Goal: Contribute content: Contribute content

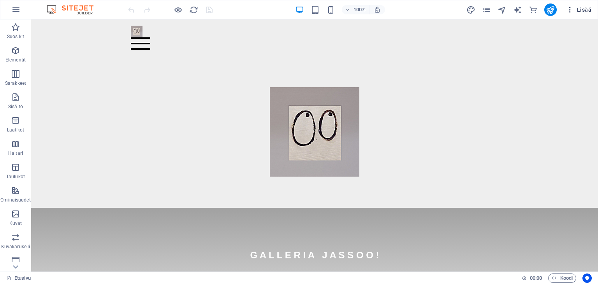
click at [587, 12] on span "Lisää" at bounding box center [578, 10] width 25 height 8
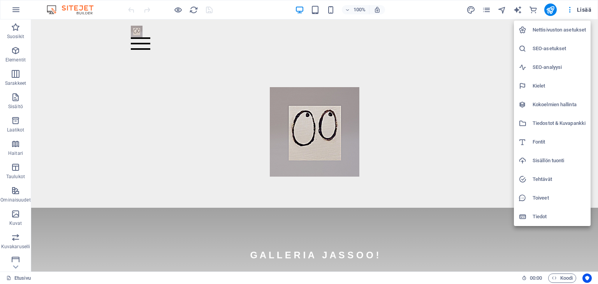
click at [552, 46] on h6 "SEO-asetukset" at bounding box center [559, 48] width 53 height 9
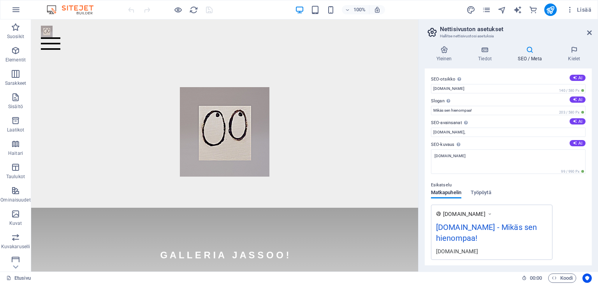
drag, startPoint x: 590, startPoint y: 78, endPoint x: 592, endPoint y: 116, distance: 38.2
click at [592, 116] on div "Yleinen Tiedot SEO / Meta Kielet Nettisivun nimi galleriajassoo.fi Logo Vedä ti…" at bounding box center [508, 156] width 179 height 232
click at [531, 51] on icon at bounding box center [530, 50] width 47 height 8
click at [483, 195] on span "Työpöytä" at bounding box center [481, 193] width 21 height 11
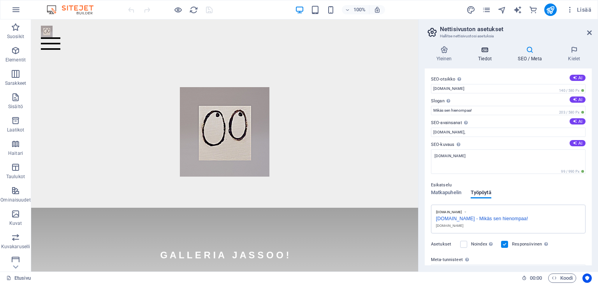
click at [487, 55] on h4 "Tiedot" at bounding box center [486, 54] width 40 height 16
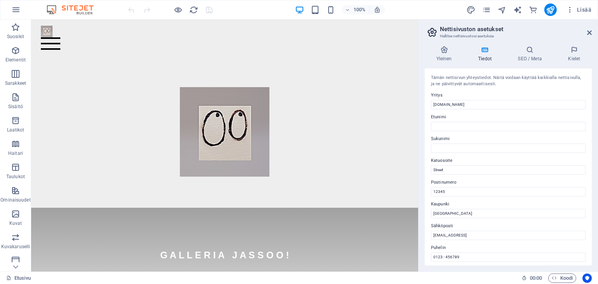
drag, startPoint x: 590, startPoint y: 116, endPoint x: 595, endPoint y: 162, distance: 46.3
click at [595, 162] on div "Yleinen Tiedot SEO / Meta Kielet Nettisivun nimi galleriajassoo.fi Logo Vedä ti…" at bounding box center [508, 156] width 179 height 232
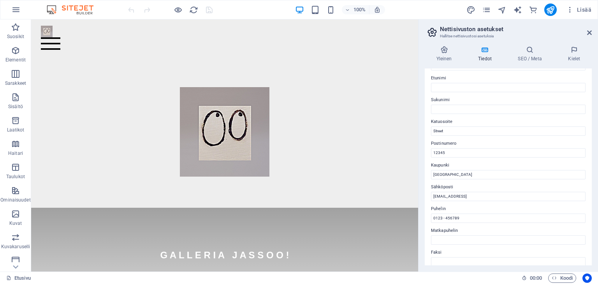
scroll to position [39, 0]
click at [456, 175] on input "Berlin" at bounding box center [508, 174] width 155 height 9
type input "B"
type input "Helsinki"
click at [456, 152] on input "12345" at bounding box center [508, 152] width 155 height 9
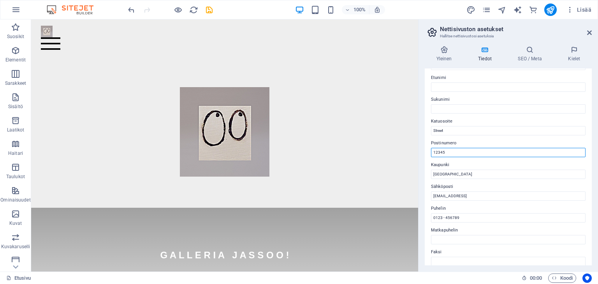
click at [456, 152] on input "12345" at bounding box center [508, 152] width 155 height 9
type input "00530"
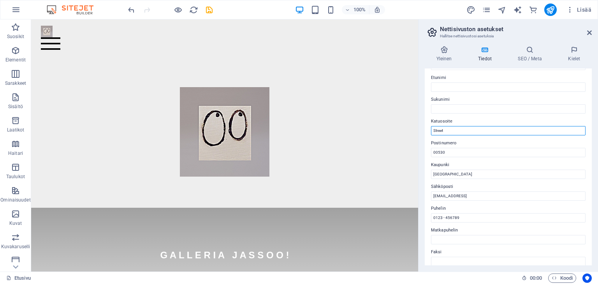
click at [446, 130] on input "Street" at bounding box center [508, 130] width 155 height 9
type input "Viherniemenkatu 5 A 10"
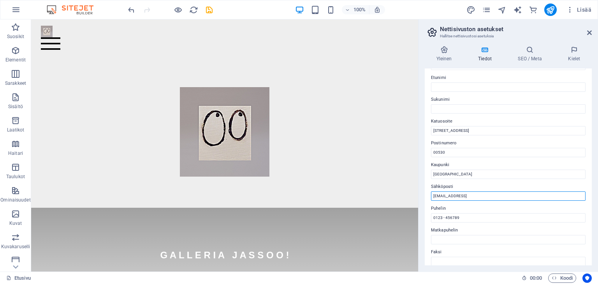
drag, startPoint x: 542, startPoint y: 194, endPoint x: 420, endPoint y: 200, distance: 121.2
click at [420, 200] on div "Yleinen Tiedot SEO / Meta Kielet Nettisivun nimi galleriajassoo.fi Logo Vedä ti…" at bounding box center [508, 156] width 179 height 232
type input "galleriajassoo@gmail.com"
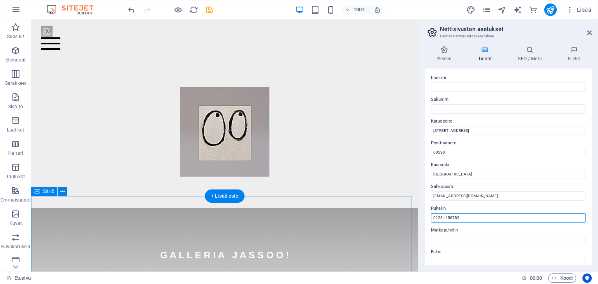
drag, startPoint x: 500, startPoint y: 238, endPoint x: 344, endPoint y: 206, distance: 159.4
click at [344, 208] on div "G A L L E R I A J A S S O O ! YHTEISTYÖSSÄ" at bounding box center [224, 276] width 387 height 137
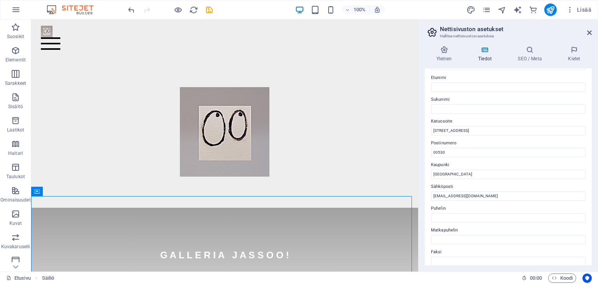
drag, startPoint x: 592, startPoint y: 158, endPoint x: 586, endPoint y: 195, distance: 37.1
click at [586, 195] on div "Yleinen Tiedot SEO / Meta Kielet Nettisivun nimi galleriajassoo.fi Logo Vedä ti…" at bounding box center [508, 156] width 179 height 232
drag, startPoint x: 592, startPoint y: 183, endPoint x: 591, endPoint y: 209, distance: 26.1
click at [591, 209] on div "Yleinen Tiedot SEO / Meta Kielet Nettisivun nimi galleriajassoo.fi Logo Vedä ti…" at bounding box center [508, 156] width 179 height 232
drag, startPoint x: 592, startPoint y: 188, endPoint x: 591, endPoint y: 155, distance: 33.1
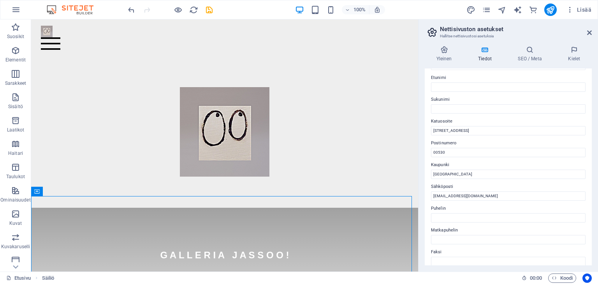
click at [594, 220] on div "Yleinen Tiedot SEO / Meta Kielet Nettisivun nimi galleriajassoo.fi Logo Vedä ti…" at bounding box center [508, 156] width 179 height 232
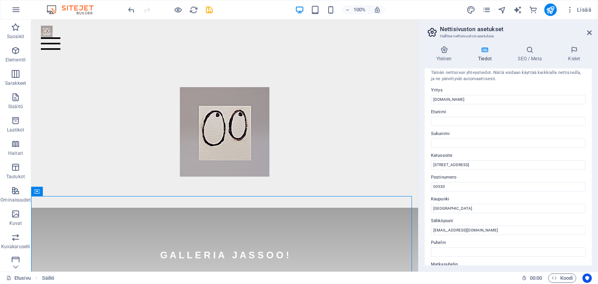
scroll to position [0, 0]
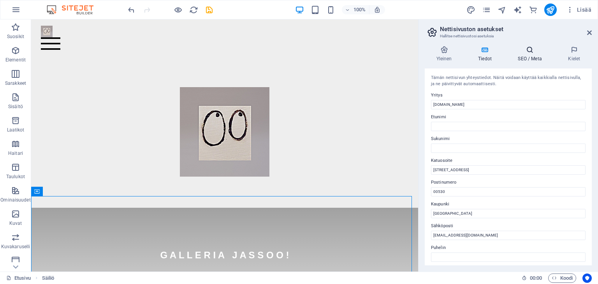
click at [531, 55] on h4 "SEO / Meta" at bounding box center [532, 54] width 50 height 16
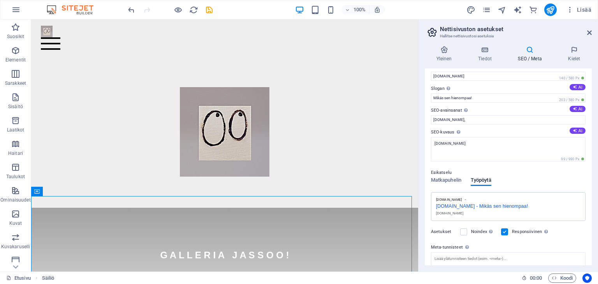
scroll to position [11, 0]
click at [530, 51] on icon at bounding box center [530, 50] width 47 height 8
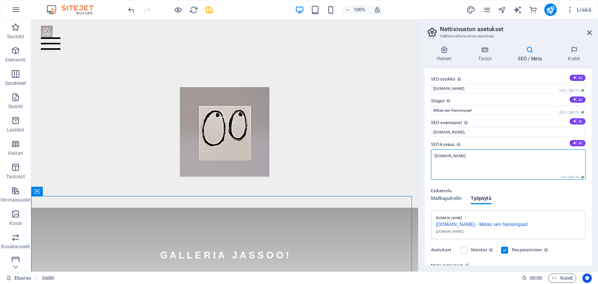
click at [478, 159] on textarea "[DOMAIN_NAME]" at bounding box center [508, 165] width 155 height 30
click at [531, 156] on textarea "Galleria Jassoo on verkkokauppa, josta voit valita kotiisi canvas-taulun" at bounding box center [508, 165] width 155 height 30
click at [477, 162] on textarea "Galleria Jassoo on verkkokauppa, josta voit valita kotiisi maalauksesta tehdyn …" at bounding box center [508, 165] width 155 height 30
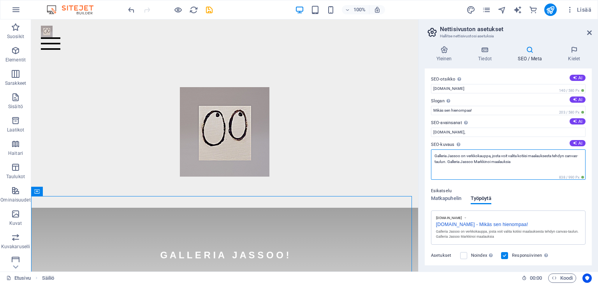
click at [492, 158] on textarea "Galleria Jassoo on verkkokauppa, josta voit valita kotiisi maalauksesta tehdyn …" at bounding box center [508, 165] width 155 height 30
click at [531, 166] on textarea "Galleria Jassoo on verkkokauppa, josta voit valita kotiisi maalauksesta tehdyn …" at bounding box center [508, 165] width 155 height 30
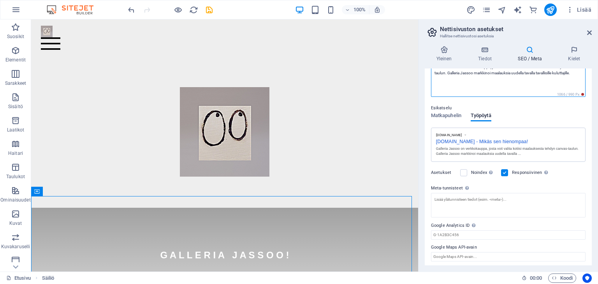
scroll to position [90, 0]
type textarea "Galleria Jassoo on verkkokauppa, josta voit valita kotiisi maalauksesta tehdyn …"
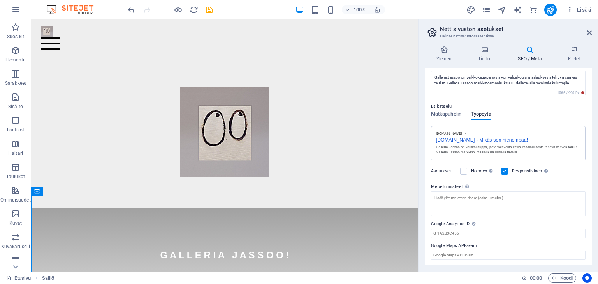
drag, startPoint x: 592, startPoint y: 210, endPoint x: 591, endPoint y: 143, distance: 67.0
click at [591, 143] on div "Yleinen Tiedot SEO / Meta Kielet Nettisivun nimi galleriajassoo.fi Logo Vedä ti…" at bounding box center [508, 156] width 179 height 232
click at [443, 49] on icon at bounding box center [444, 50] width 39 height 8
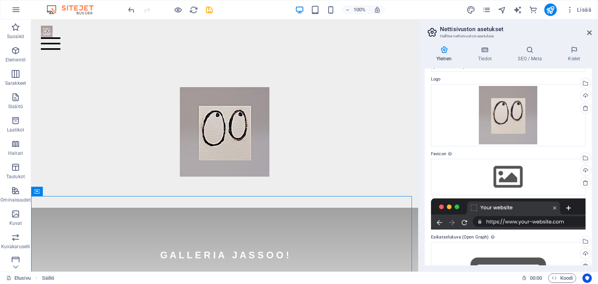
scroll to position [0, 0]
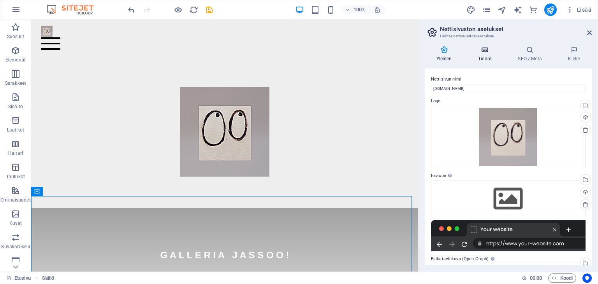
click at [486, 50] on icon at bounding box center [484, 50] width 37 height 8
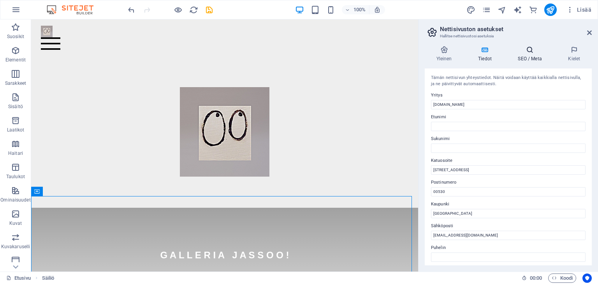
click at [532, 47] on icon at bounding box center [530, 50] width 47 height 8
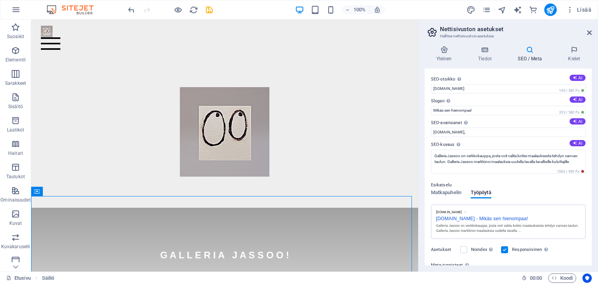
click at [530, 53] on icon at bounding box center [530, 50] width 47 height 8
click at [573, 51] on icon at bounding box center [574, 50] width 35 height 8
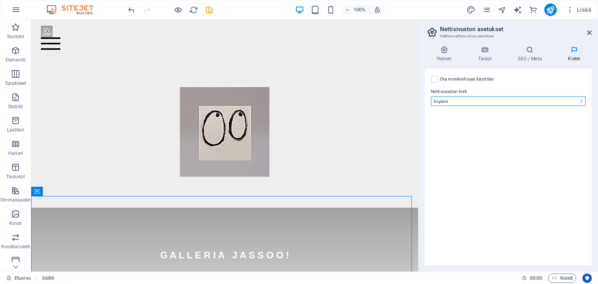
click at [577, 99] on select "Abkhazian Afar Afrikaans Akan Albanian Amharic Arabic Aragonese Armenian Assame…" at bounding box center [508, 101] width 155 height 9
click at [431, 97] on select "Abkhazian Afar Afrikaans Akan Albanian Amharic Arabic Aragonese Armenian Assame…" at bounding box center [508, 101] width 155 height 9
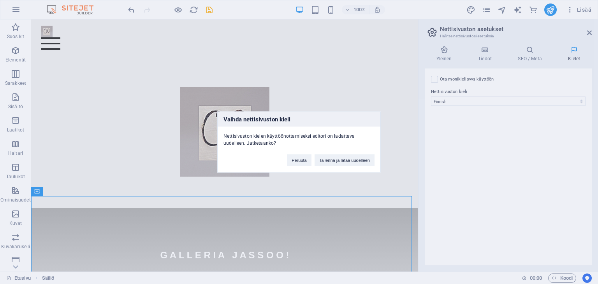
click at [462, 149] on div "Vaihda nettisivuston kieli Nettisivuston kielen käyttöönottamiseksi editori on …" at bounding box center [299, 142] width 598 height 284
click at [301, 161] on button "Peruuta" at bounding box center [299, 161] width 25 height 12
select select "40"
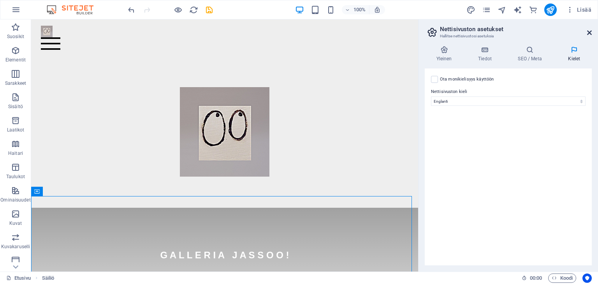
click at [591, 32] on icon at bounding box center [589, 33] width 5 height 6
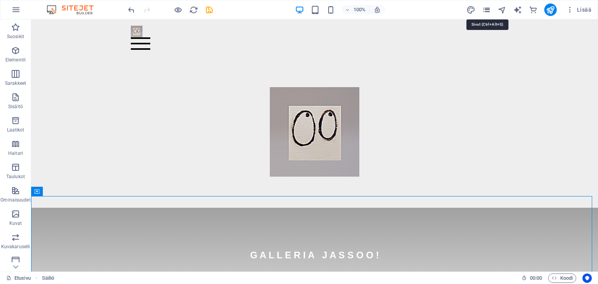
click at [487, 10] on icon "pages" at bounding box center [486, 9] width 9 height 9
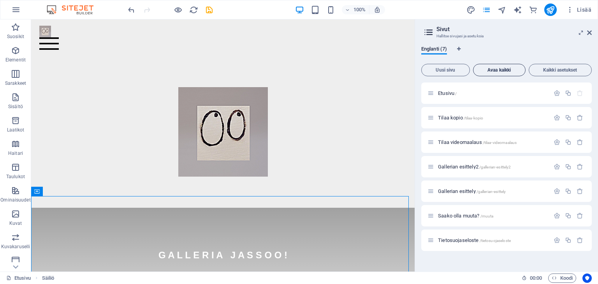
click at [493, 73] on button "Avaa kaikki" at bounding box center [499, 70] width 53 height 12
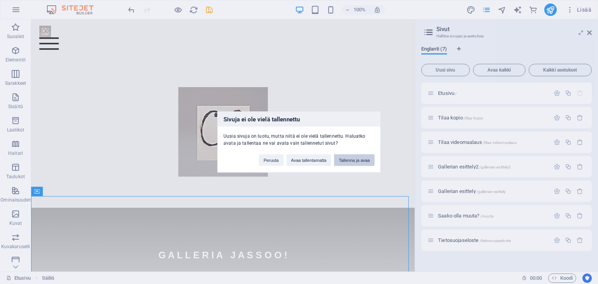
click at [352, 158] on button "Tallenna ja avaa" at bounding box center [354, 161] width 40 height 12
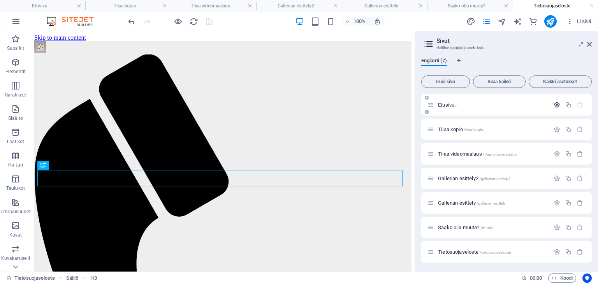
click at [554, 104] on icon "button" at bounding box center [557, 105] width 7 height 7
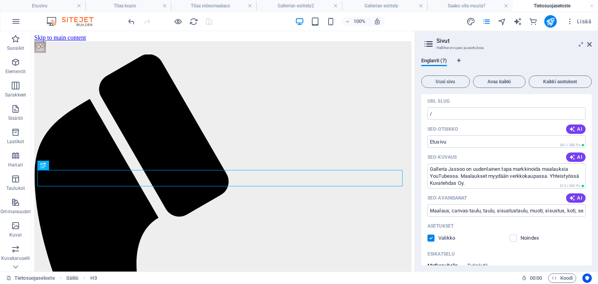
scroll to position [36, 0]
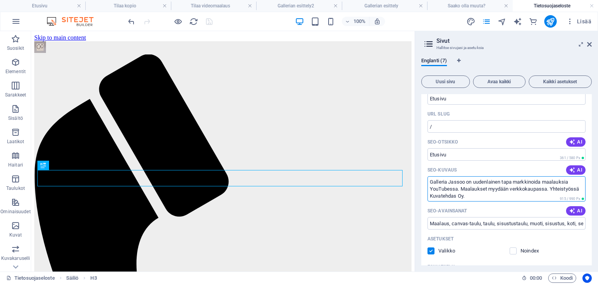
drag, startPoint x: 491, startPoint y: 197, endPoint x: 427, endPoint y: 179, distance: 65.9
click at [427, 179] on textarea "Galleria Jassoo on uudenlainen tapa markkinoida maalauksia YouTubessa. Maalauks…" at bounding box center [506, 188] width 158 height 25
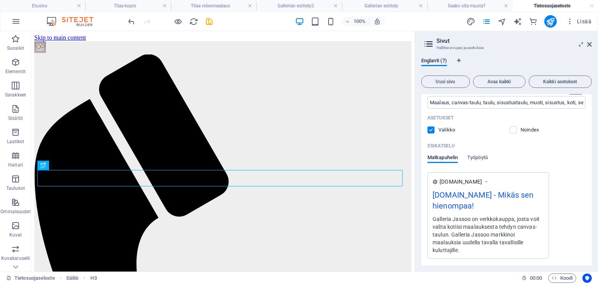
scroll to position [185, 0]
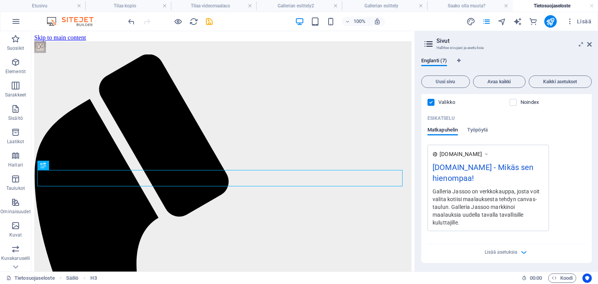
click at [460, 223] on div "Galleria Jassoo on verkkokauppa, josta voit valita kotiisi maalauksesta tehdyn …" at bounding box center [488, 206] width 111 height 39
drag, startPoint x: 448, startPoint y: 218, endPoint x: 454, endPoint y: 192, distance: 27.1
click at [454, 192] on div "Galleria Jassoo on verkkokauppa, josta voit valita kotiisi maalauksesta tehdyn …" at bounding box center [488, 206] width 111 height 39
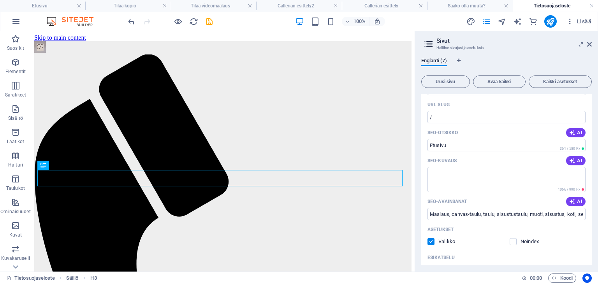
scroll to position [42, 0]
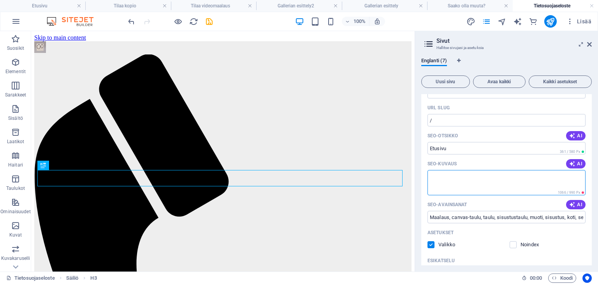
click at [444, 180] on textarea "SEO-kuvaus" at bounding box center [506, 182] width 158 height 25
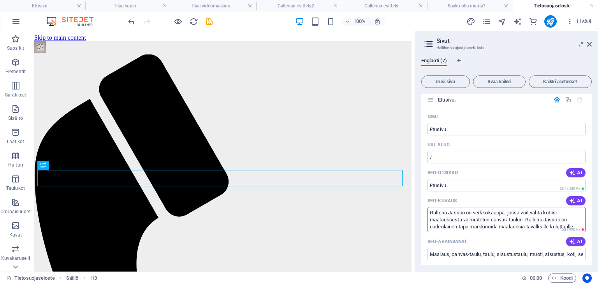
scroll to position [0, 0]
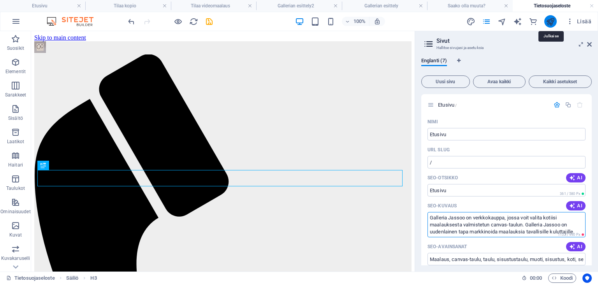
type textarea "Galleria Jassoo on verkkokauppa, jossa voit valita kotiisi maalauksesta valmist…"
click at [551, 21] on icon "publish" at bounding box center [550, 21] width 9 height 9
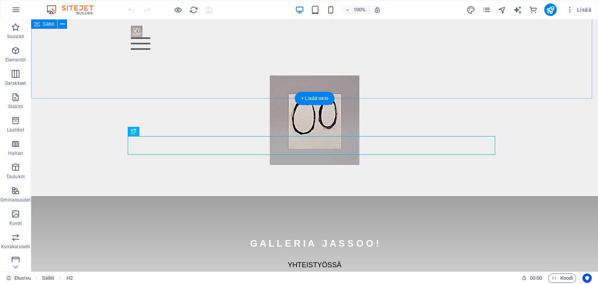
scroll to position [234, 0]
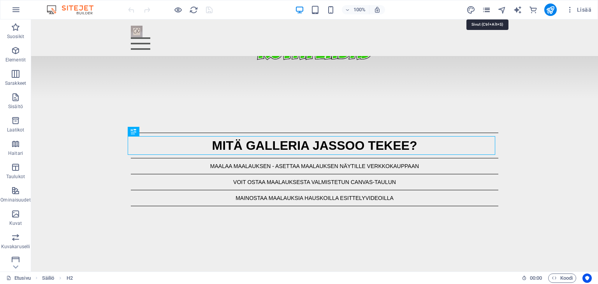
click at [489, 11] on icon "pages" at bounding box center [486, 9] width 9 height 9
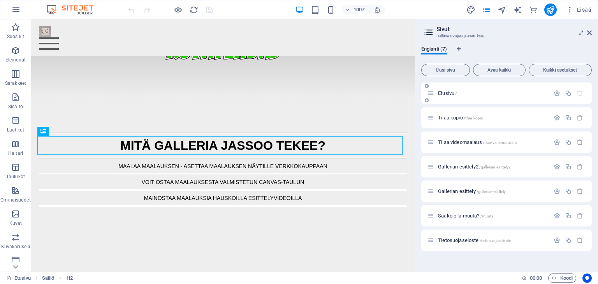
click at [447, 92] on span "Etusivu /" at bounding box center [447, 93] width 19 height 6
click at [555, 93] on icon "button" at bounding box center [557, 93] width 7 height 7
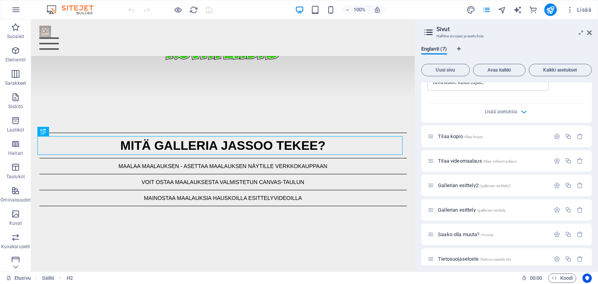
scroll to position [321, 0]
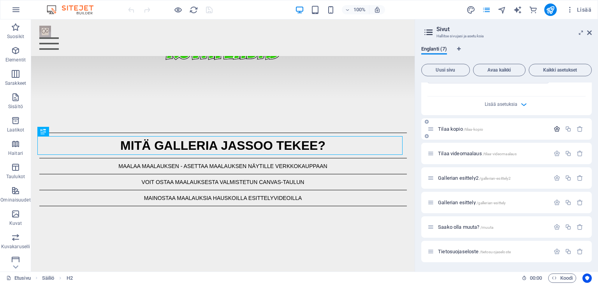
click at [555, 130] on icon "button" at bounding box center [557, 129] width 7 height 7
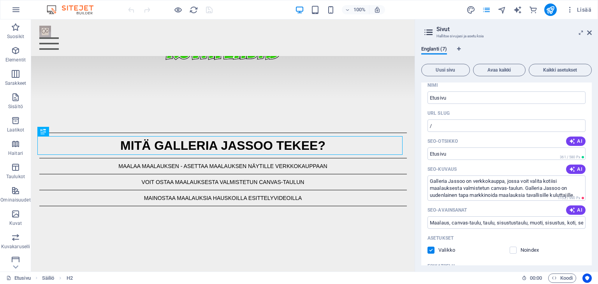
scroll to position [0, 0]
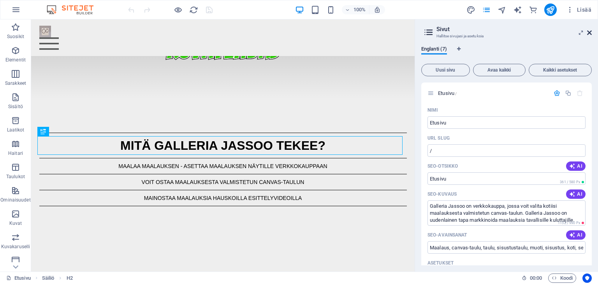
click at [589, 32] on icon at bounding box center [589, 33] width 5 height 6
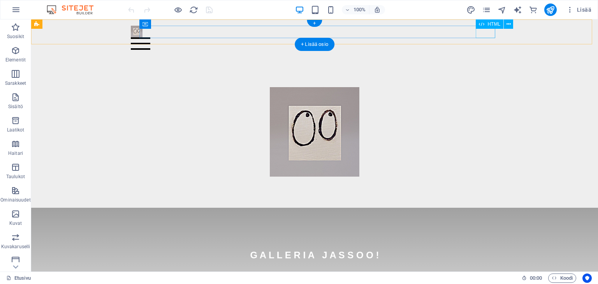
click at [487, 37] on div "Menu" at bounding box center [315, 43] width 368 height 12
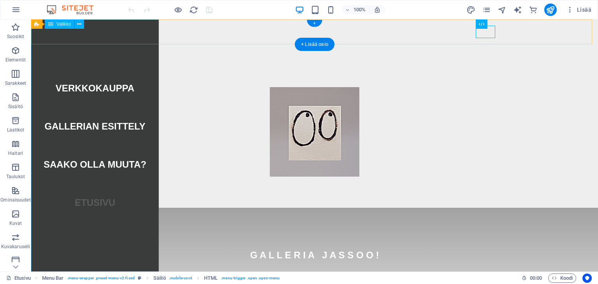
click at [108, 88] on nav "Verkkokauppa Gallerian esittely Saako olla muuta? [GEOGRAPHIC_DATA]" at bounding box center [95, 145] width 128 height 252
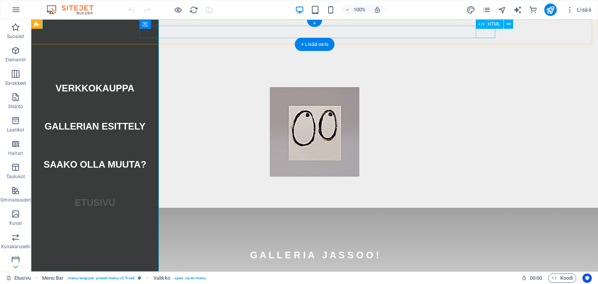
click at [485, 37] on div "Menu" at bounding box center [315, 43] width 368 height 12
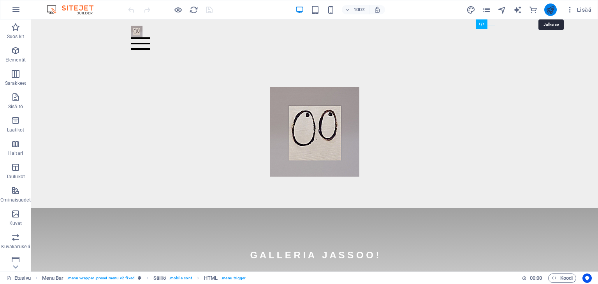
click at [551, 9] on icon "publish" at bounding box center [550, 9] width 9 height 9
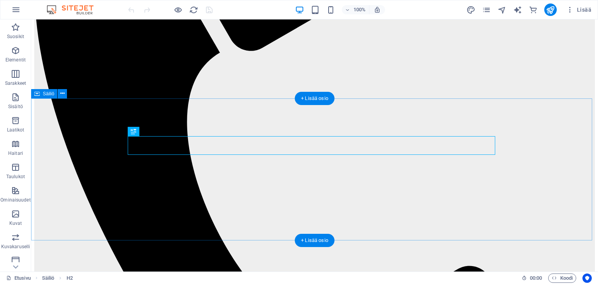
scroll to position [234, 0]
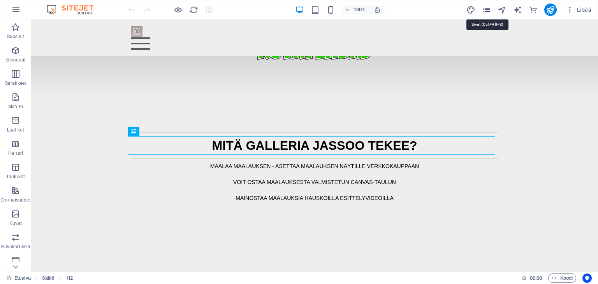
click at [489, 11] on icon "pages" at bounding box center [486, 9] width 9 height 9
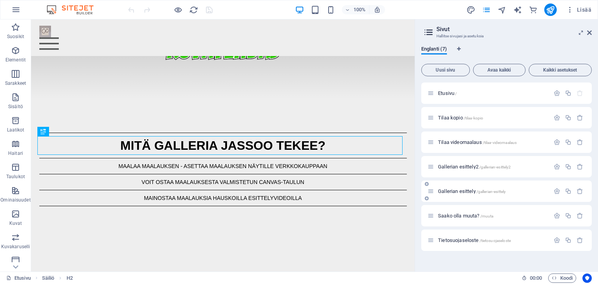
click at [456, 190] on span "Gallerian esittely /gallerian-esittely" at bounding box center [472, 191] width 68 height 6
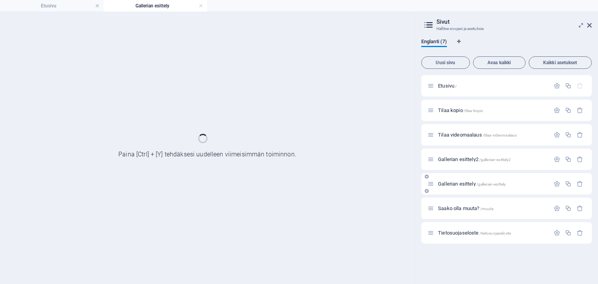
click at [456, 190] on div "Gallerian esittely /gallerian-esittely" at bounding box center [506, 183] width 171 height 21
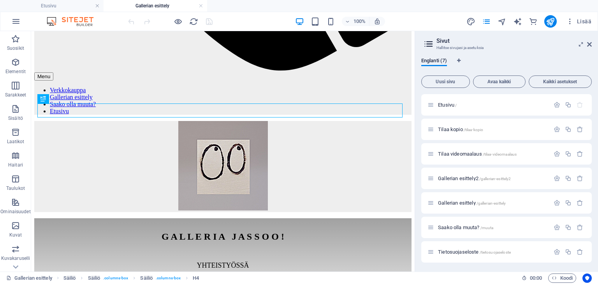
scroll to position [484, 0]
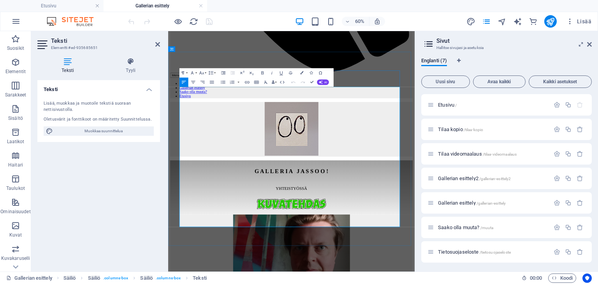
click at [158, 44] on icon at bounding box center [157, 44] width 5 height 6
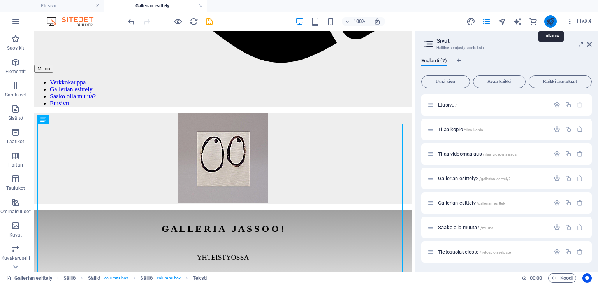
click at [552, 25] on icon "publish" at bounding box center [550, 21] width 9 height 9
